Goal: Obtain resource: Obtain resource

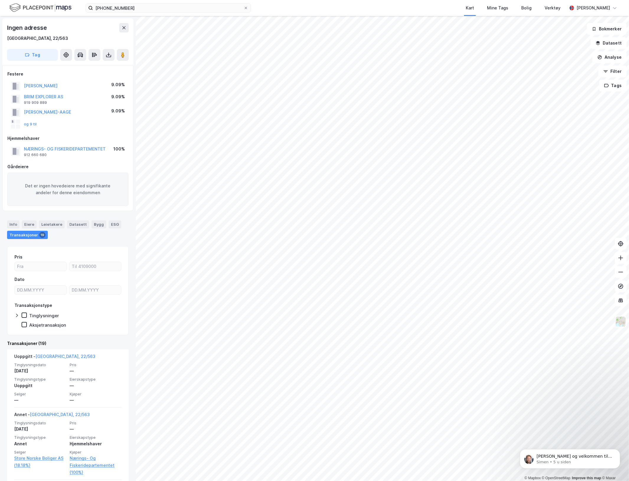
click at [628, 280] on html "[PHONE_NUMBER] Kart Mine Tags Bolig Verktøy [PERSON_NAME] © Mapbox © OpenStreet…" at bounding box center [314, 240] width 629 height 481
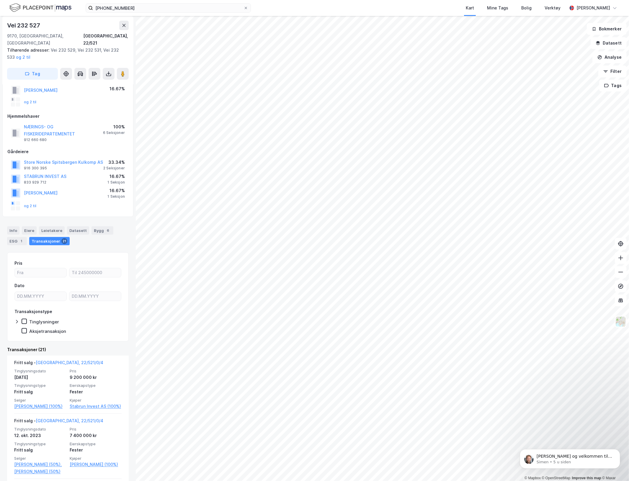
scroll to position [111, 0]
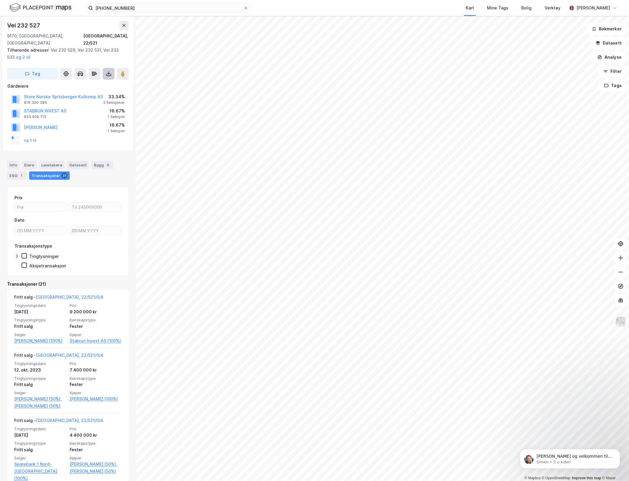
click at [104, 68] on button at bounding box center [109, 74] width 12 height 12
click at [91, 83] on div "Last ned grunnbok" at bounding box center [79, 85] width 34 height 5
click at [41, 379] on span "Tinglysningstype" at bounding box center [40, 378] width 52 height 5
click at [84, 369] on div "7 400 000 kr" at bounding box center [96, 369] width 52 height 7
click at [45, 353] on link "[GEOGRAPHIC_DATA], 22/521/0/4" at bounding box center [70, 355] width 68 height 5
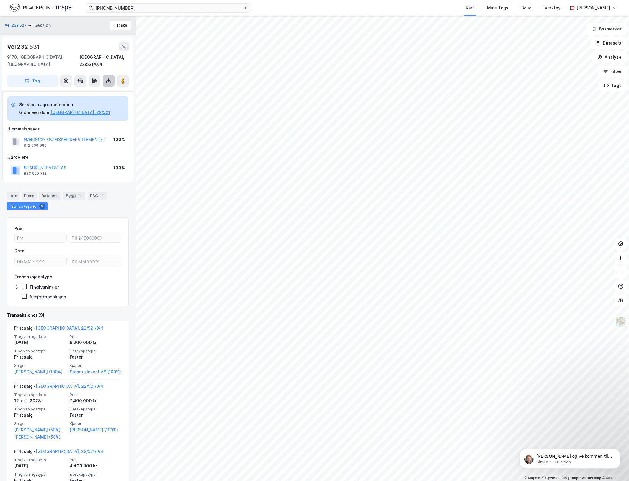
click at [105, 76] on button at bounding box center [109, 81] width 12 height 12
click at [96, 90] on div "Last ned grunnbok" at bounding box center [79, 92] width 34 height 5
